Goal: Check status: Check status

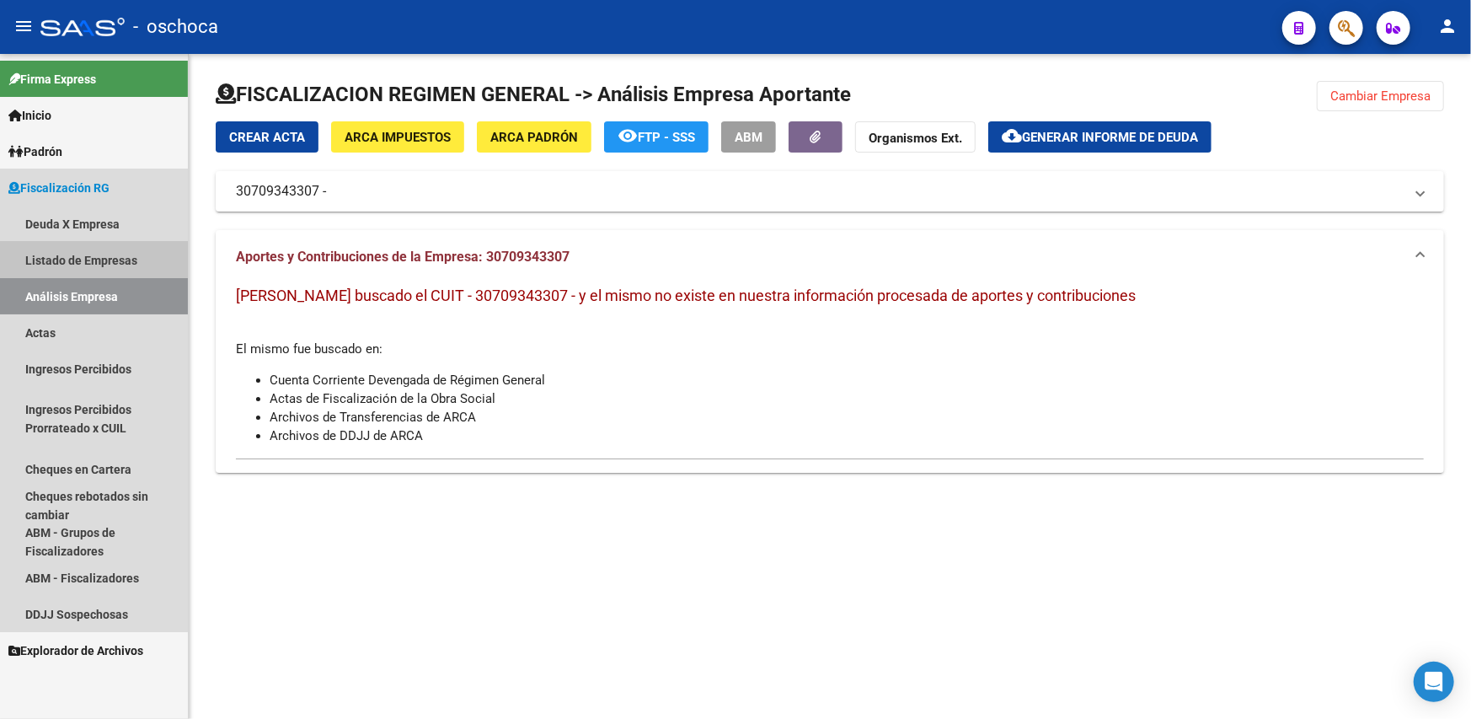
click at [90, 257] on link "Listado de Empresas" at bounding box center [94, 260] width 188 height 36
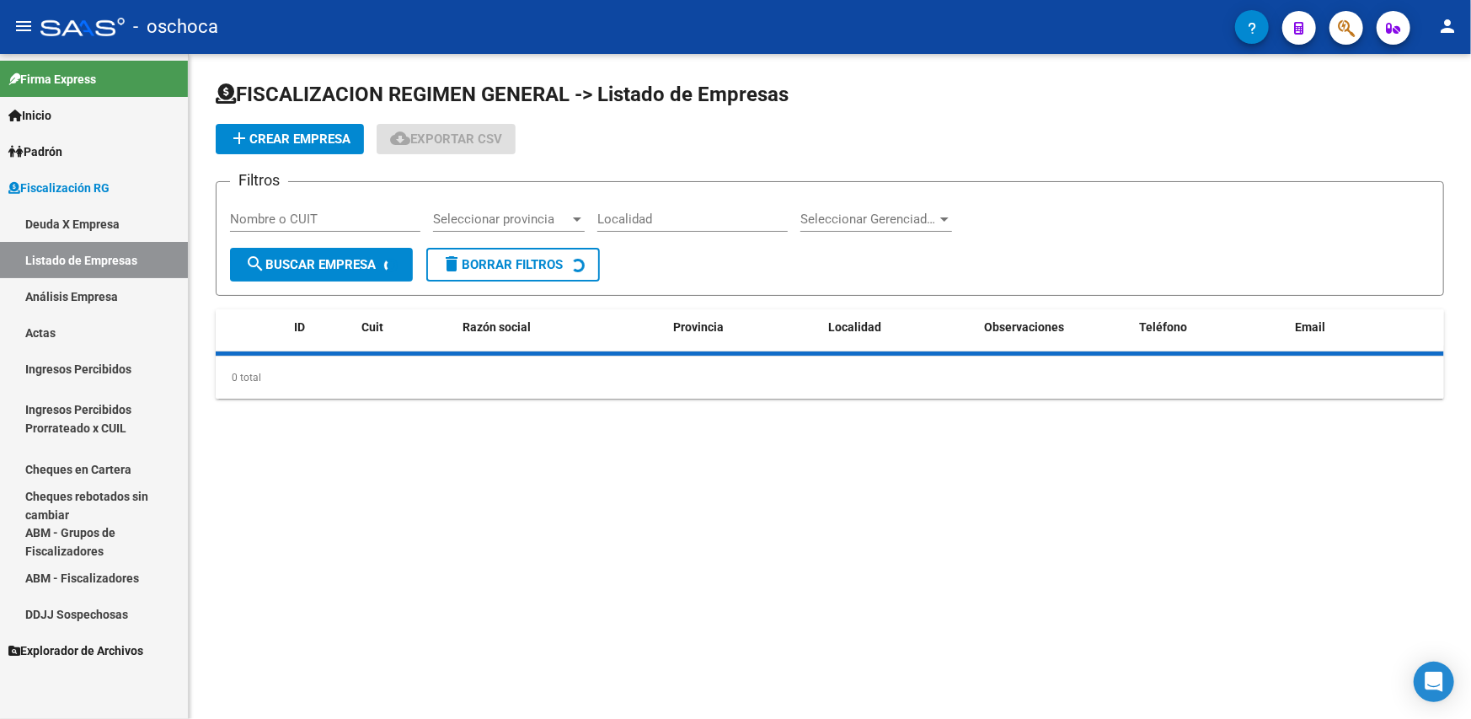
click at [94, 297] on link "Análisis Empresa" at bounding box center [94, 296] width 188 height 36
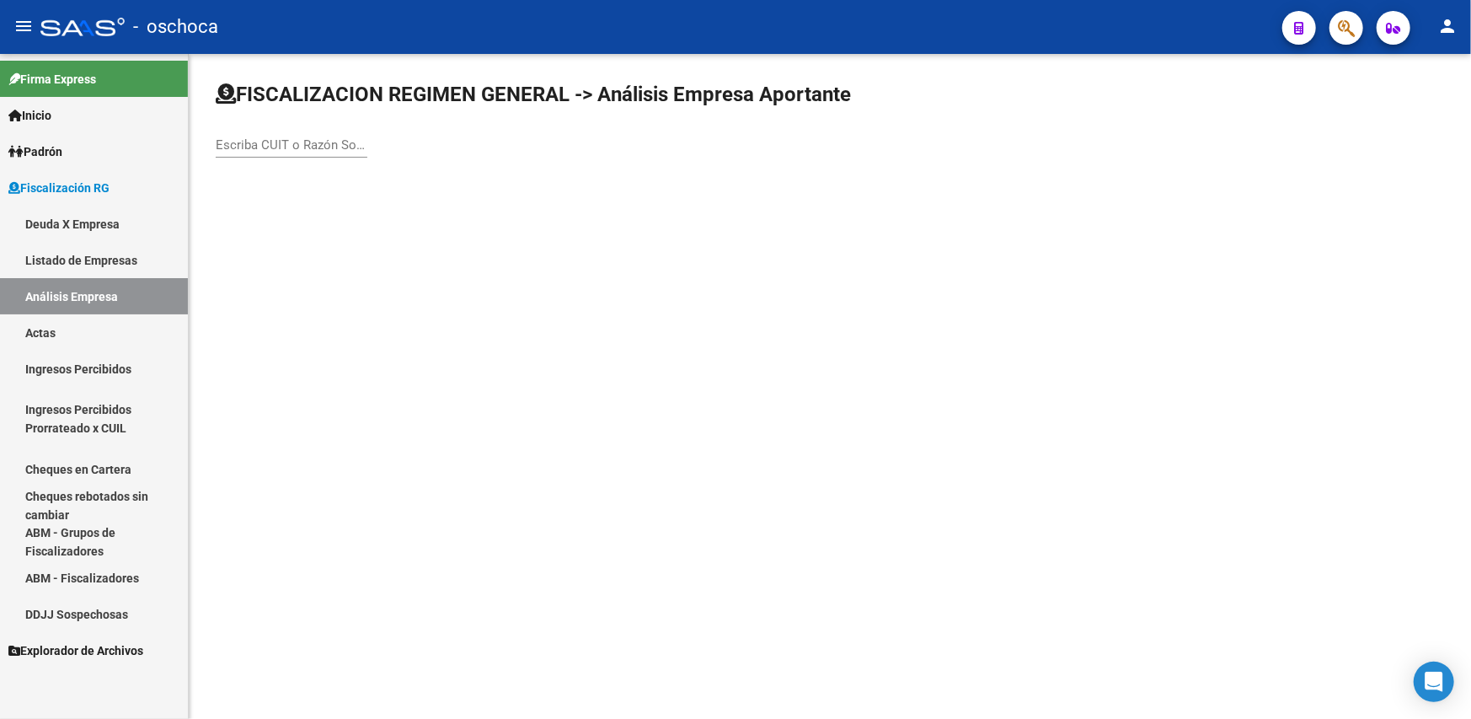
click at [262, 142] on input "Escriba CUIT o Razón Social para buscar" at bounding box center [292, 144] width 152 height 15
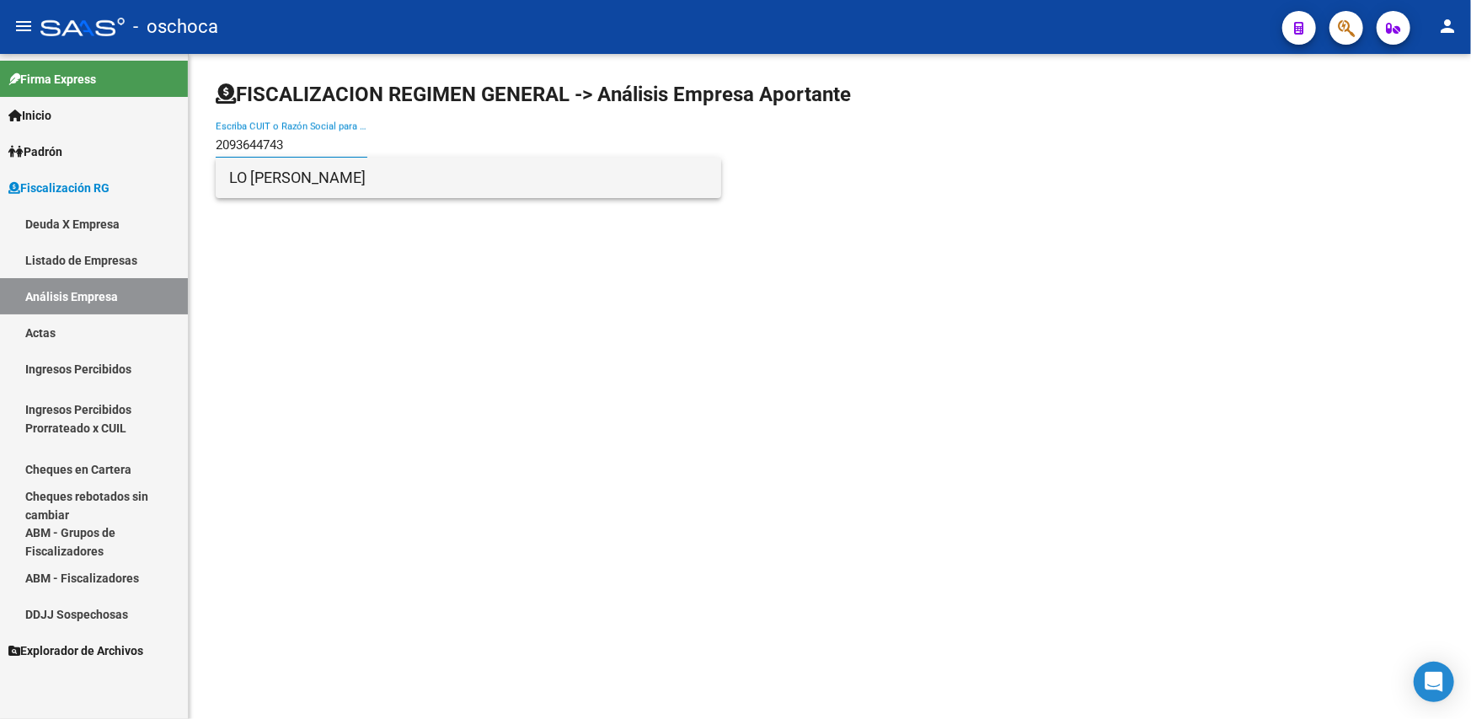
type input "2093644743"
click at [265, 181] on span "LO [PERSON_NAME]" at bounding box center [468, 178] width 479 height 40
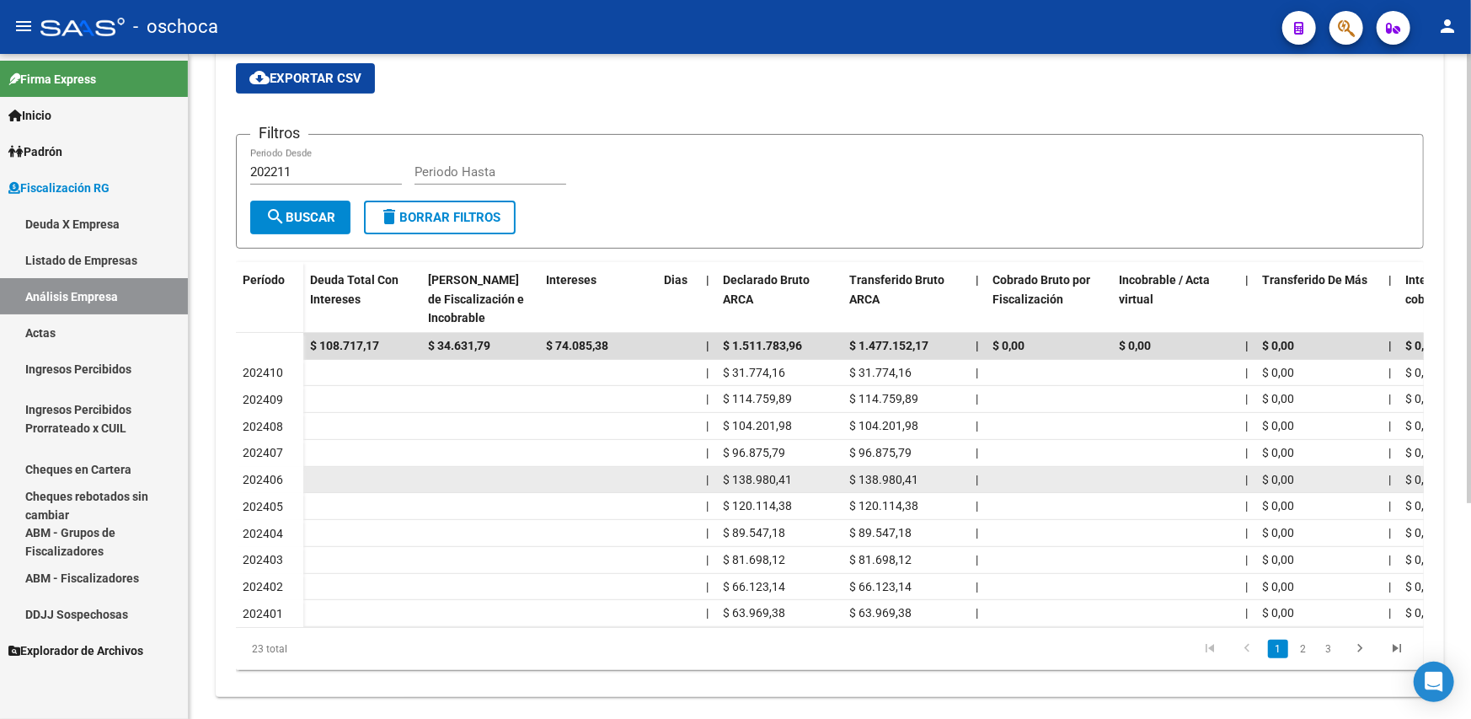
scroll to position [319, 0]
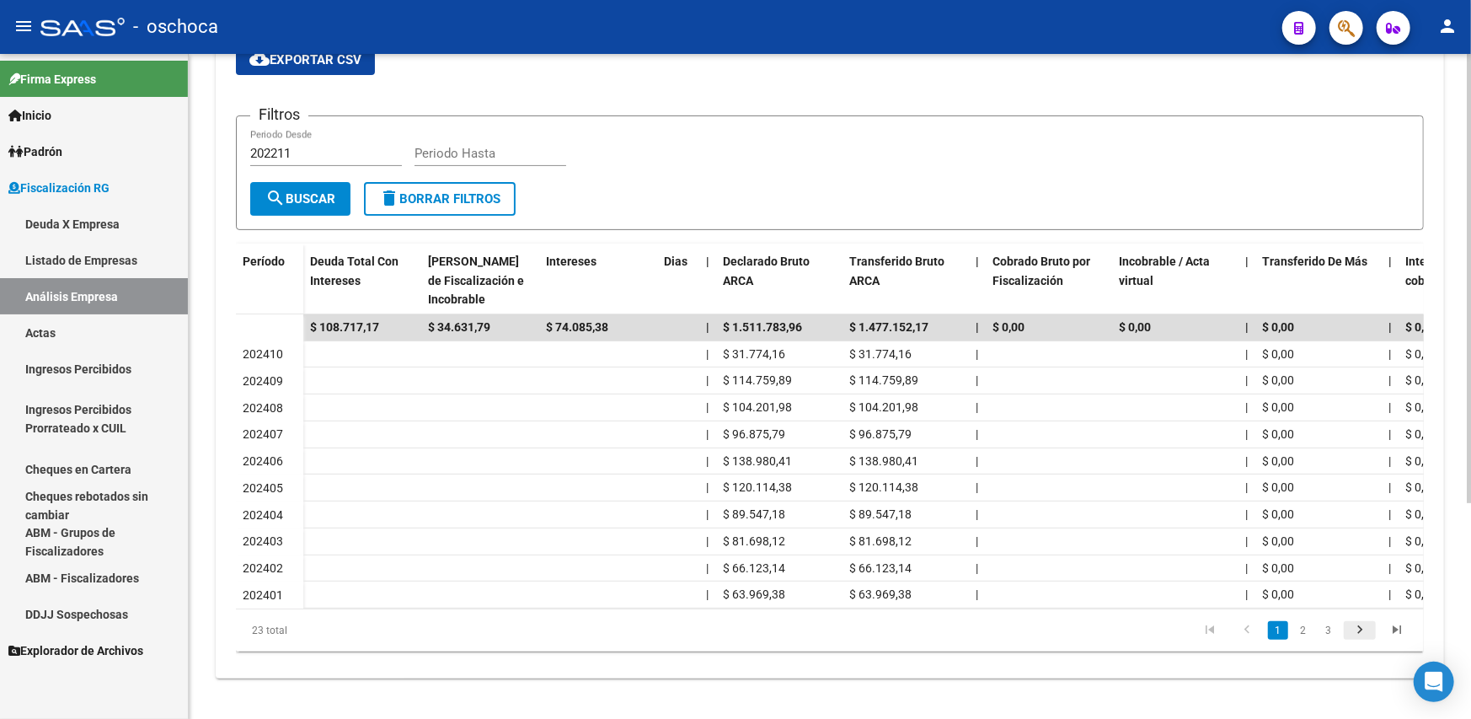
click at [1365, 631] on icon "go to next page" at bounding box center [1360, 632] width 22 height 20
click at [1364, 632] on icon "go to next page" at bounding box center [1360, 632] width 22 height 20
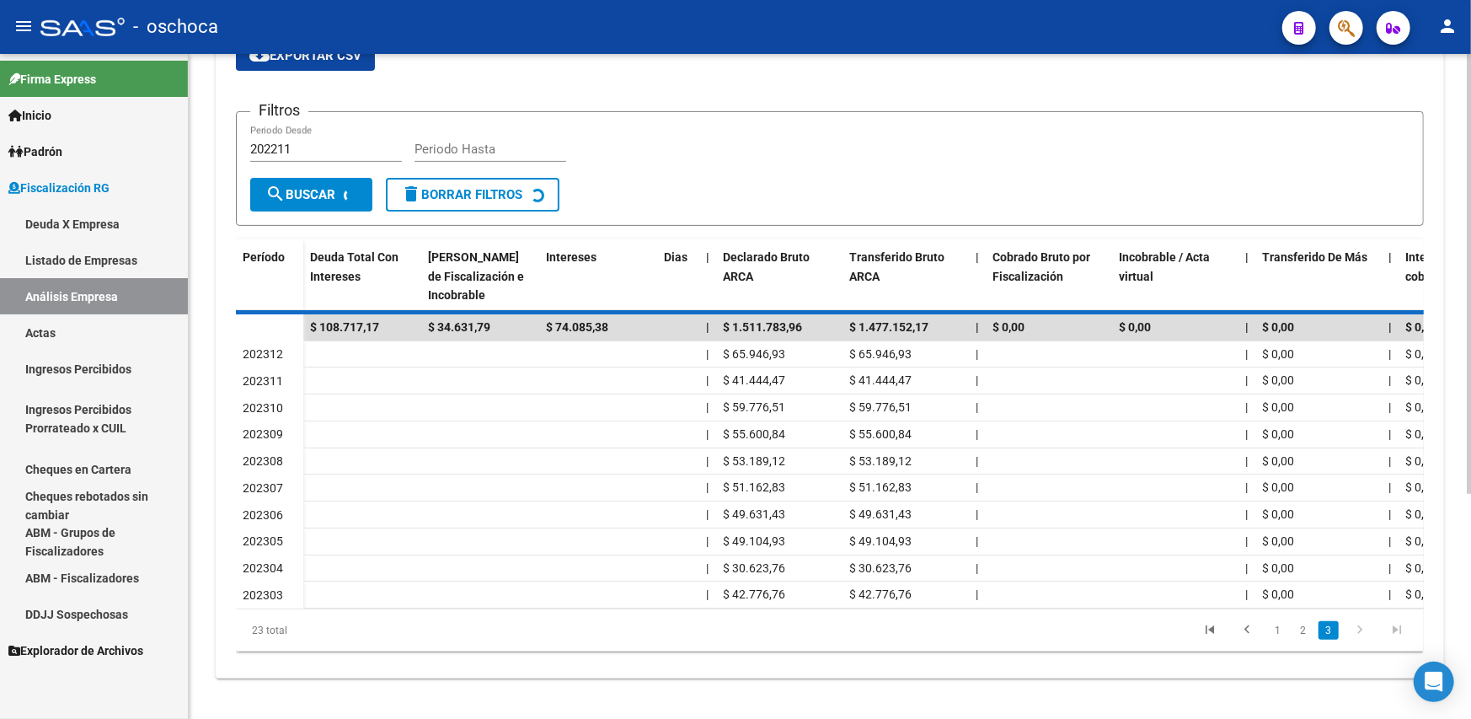
scroll to position [135, 0]
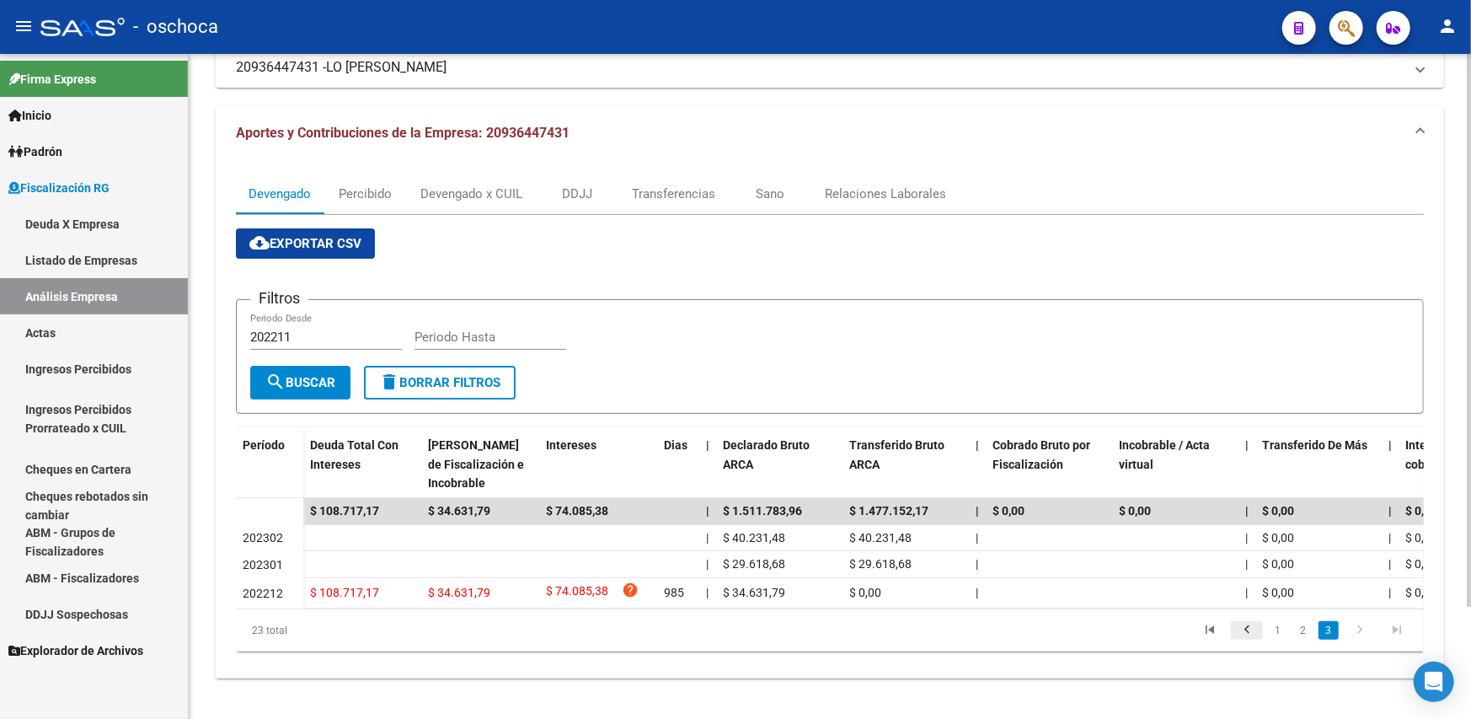
click at [1251, 635] on icon "go to previous page" at bounding box center [1247, 632] width 22 height 20
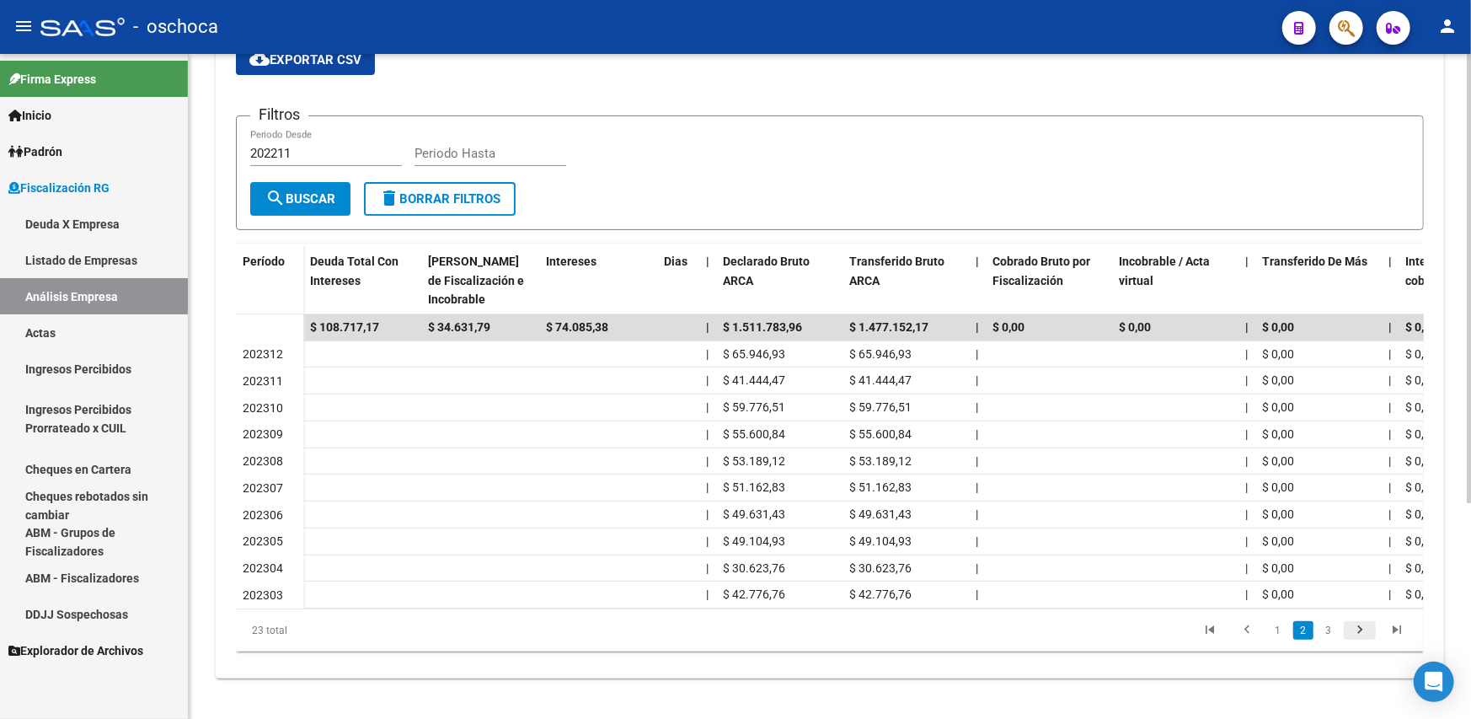
click at [1363, 627] on icon "go to next page" at bounding box center [1360, 632] width 22 height 20
